Goal: Task Accomplishment & Management: Use online tool/utility

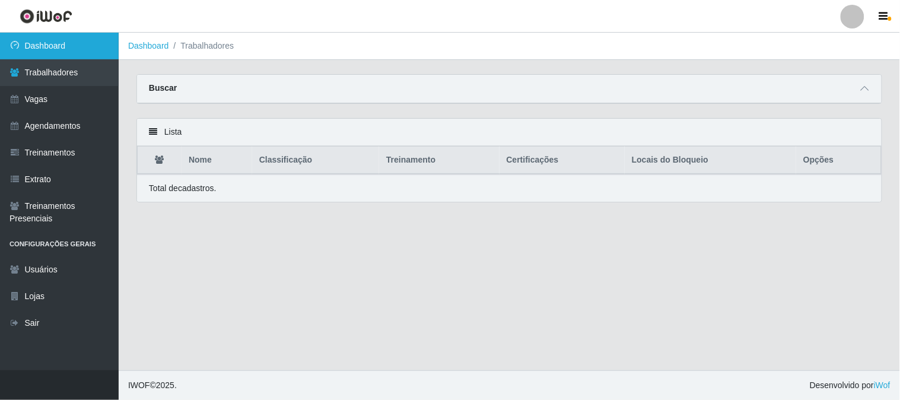
click at [57, 52] on link "Dashboard" at bounding box center [59, 46] width 119 height 27
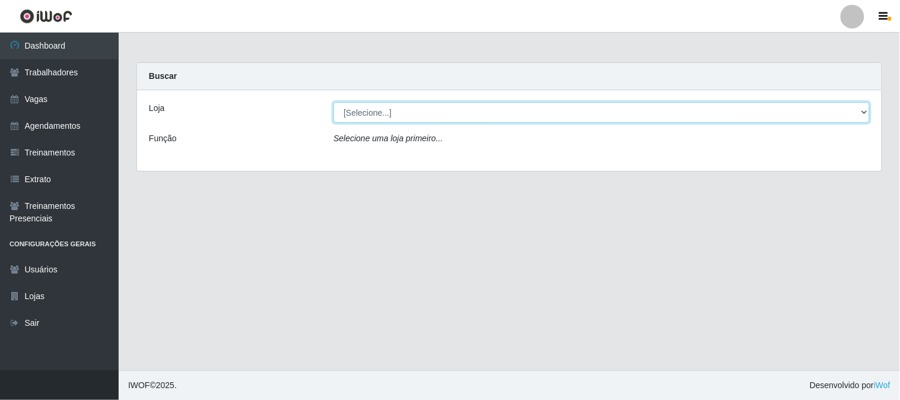
click at [400, 114] on select "[Selecione...] Sapore D'italia" at bounding box center [601, 112] width 536 height 21
select select "266"
click at [333, 102] on select "[Selecione...] Sapore D'italia" at bounding box center [601, 112] width 536 height 21
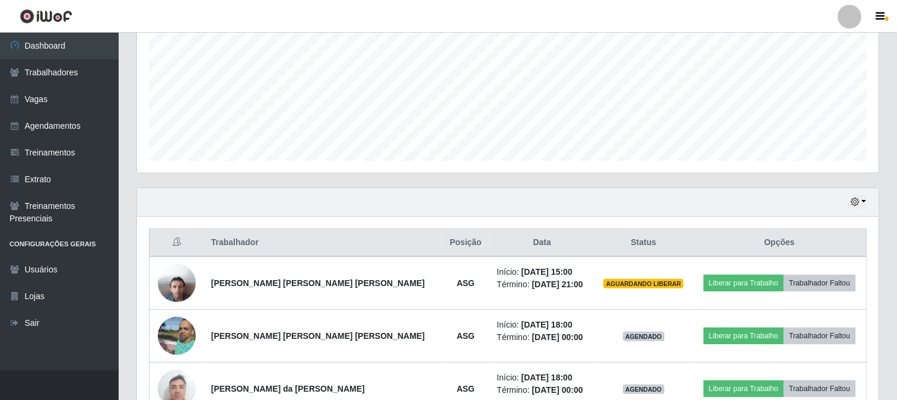
scroll to position [329, 0]
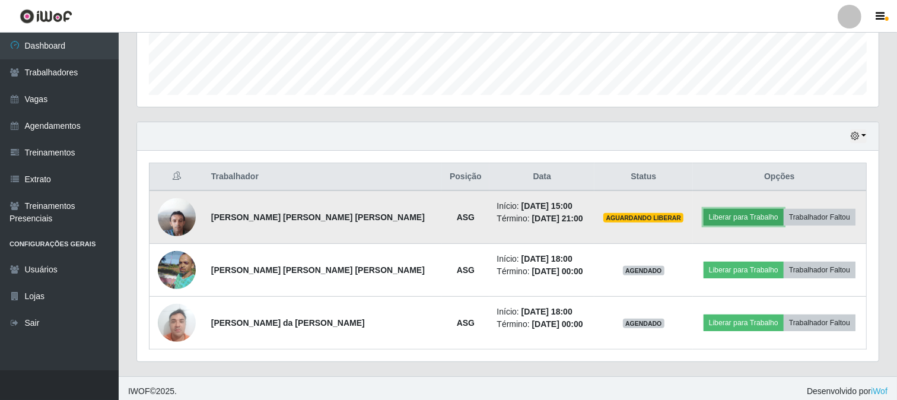
click at [725, 219] on button "Liberar para Trabalho" at bounding box center [743, 217] width 80 height 17
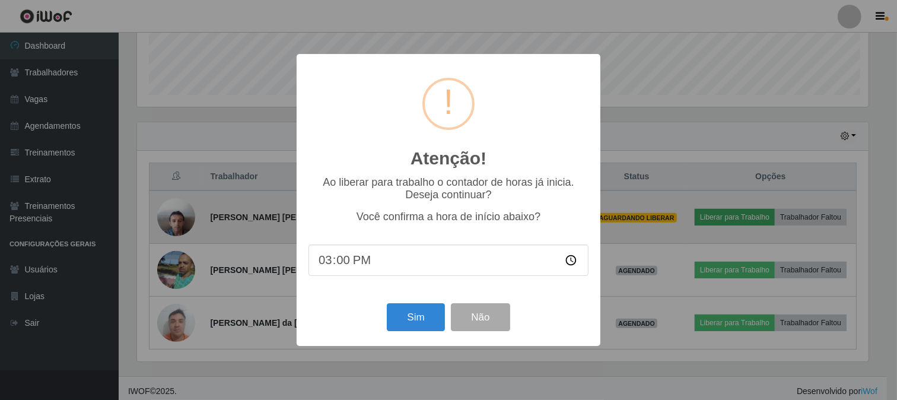
scroll to position [246, 734]
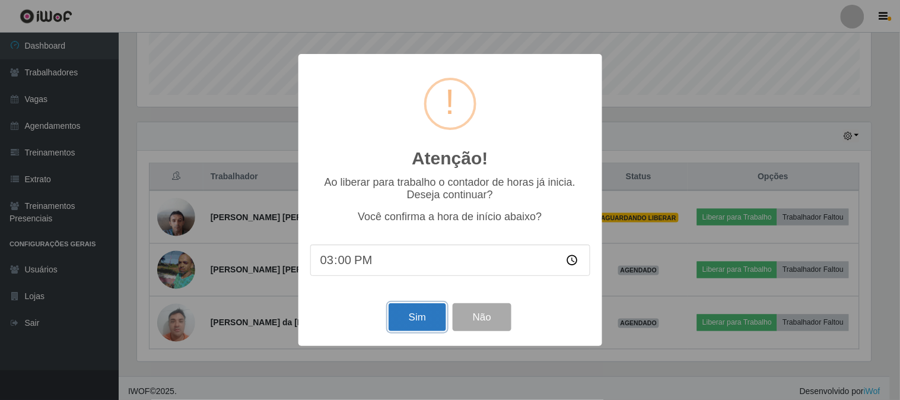
click at [424, 308] on button "Sim" at bounding box center [418, 317] width 58 height 28
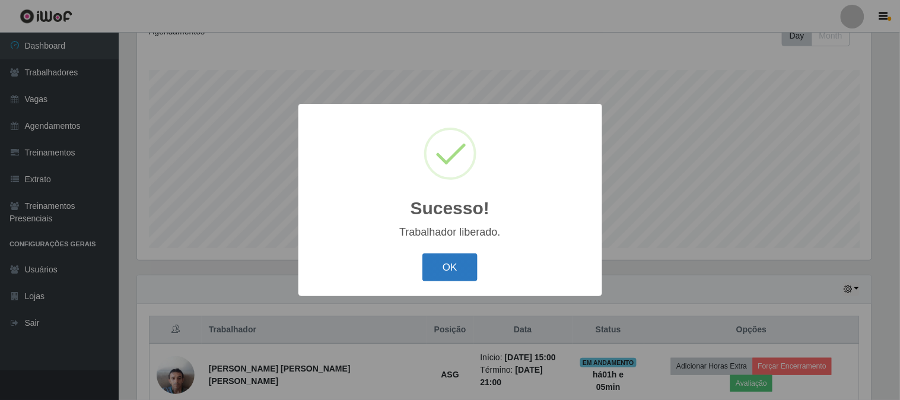
click at [446, 273] on button "OK" at bounding box center [449, 267] width 55 height 28
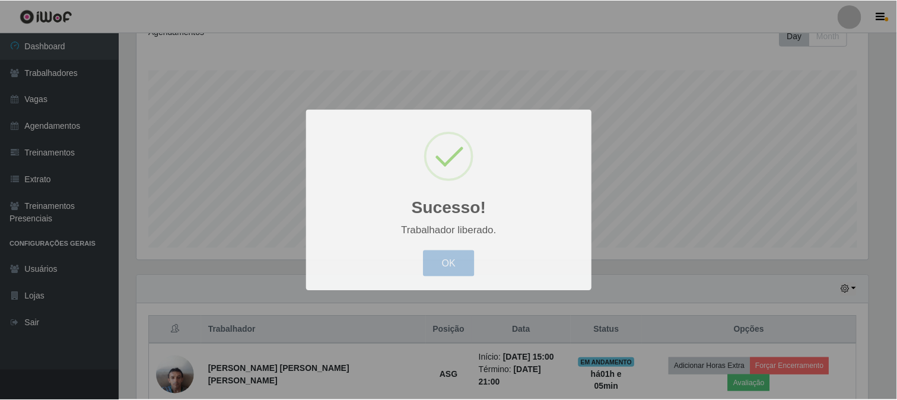
scroll to position [246, 741]
